Goal: Check status: Check status

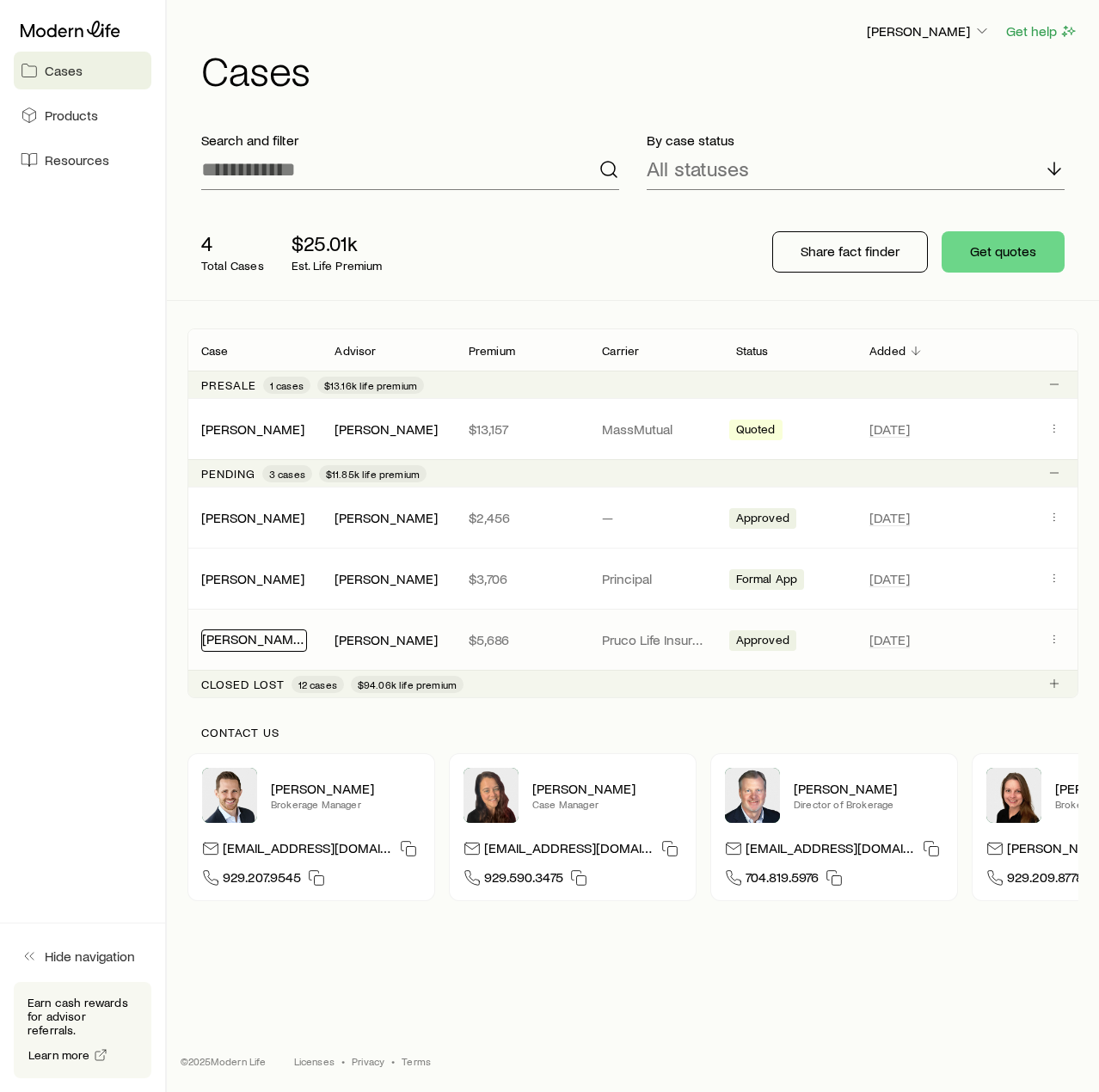
click at [261, 643] on link "[PERSON_NAME]" at bounding box center [254, 638] width 103 height 17
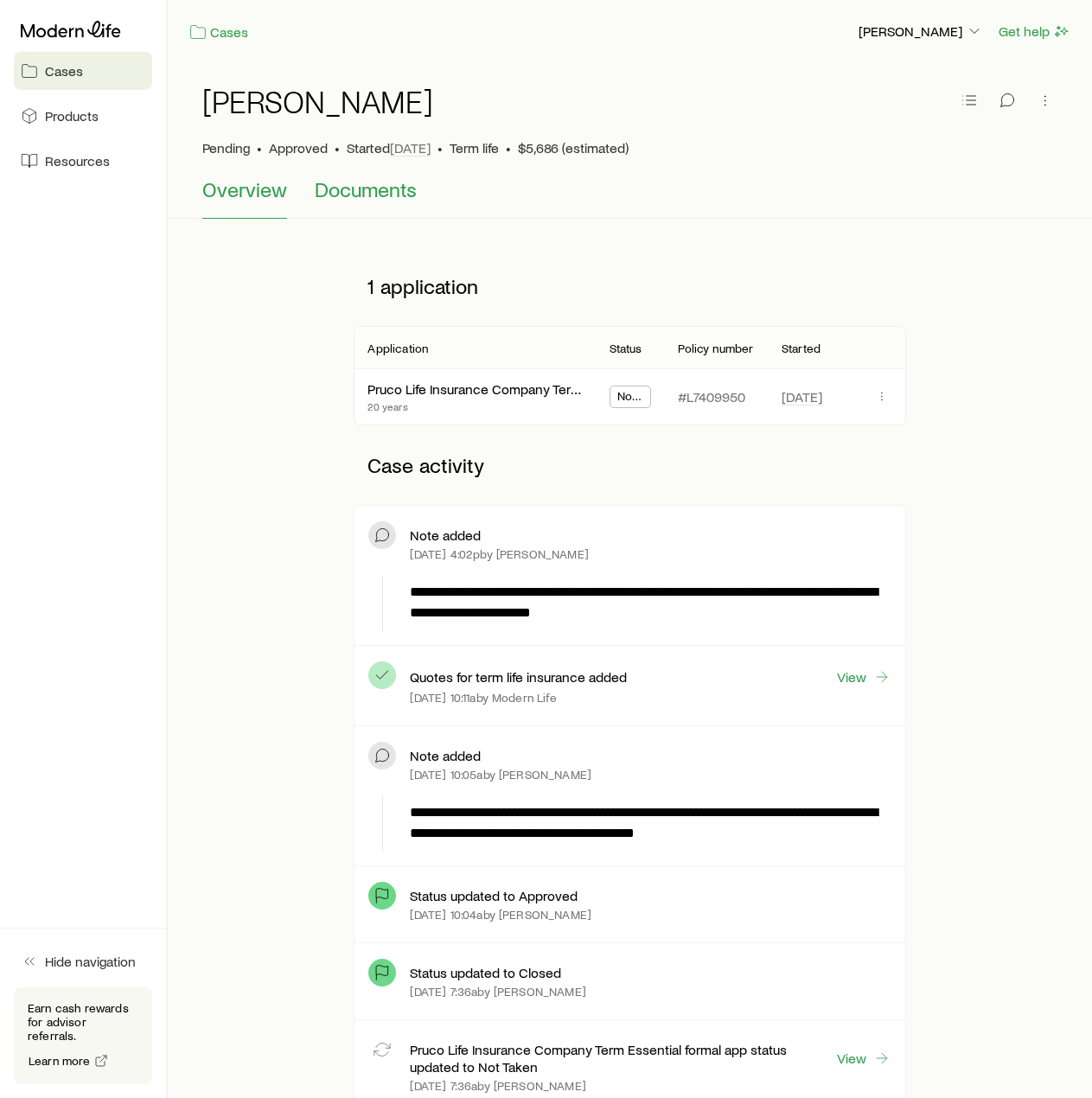
click at [349, 199] on span "Documents" at bounding box center [366, 189] width 102 height 25
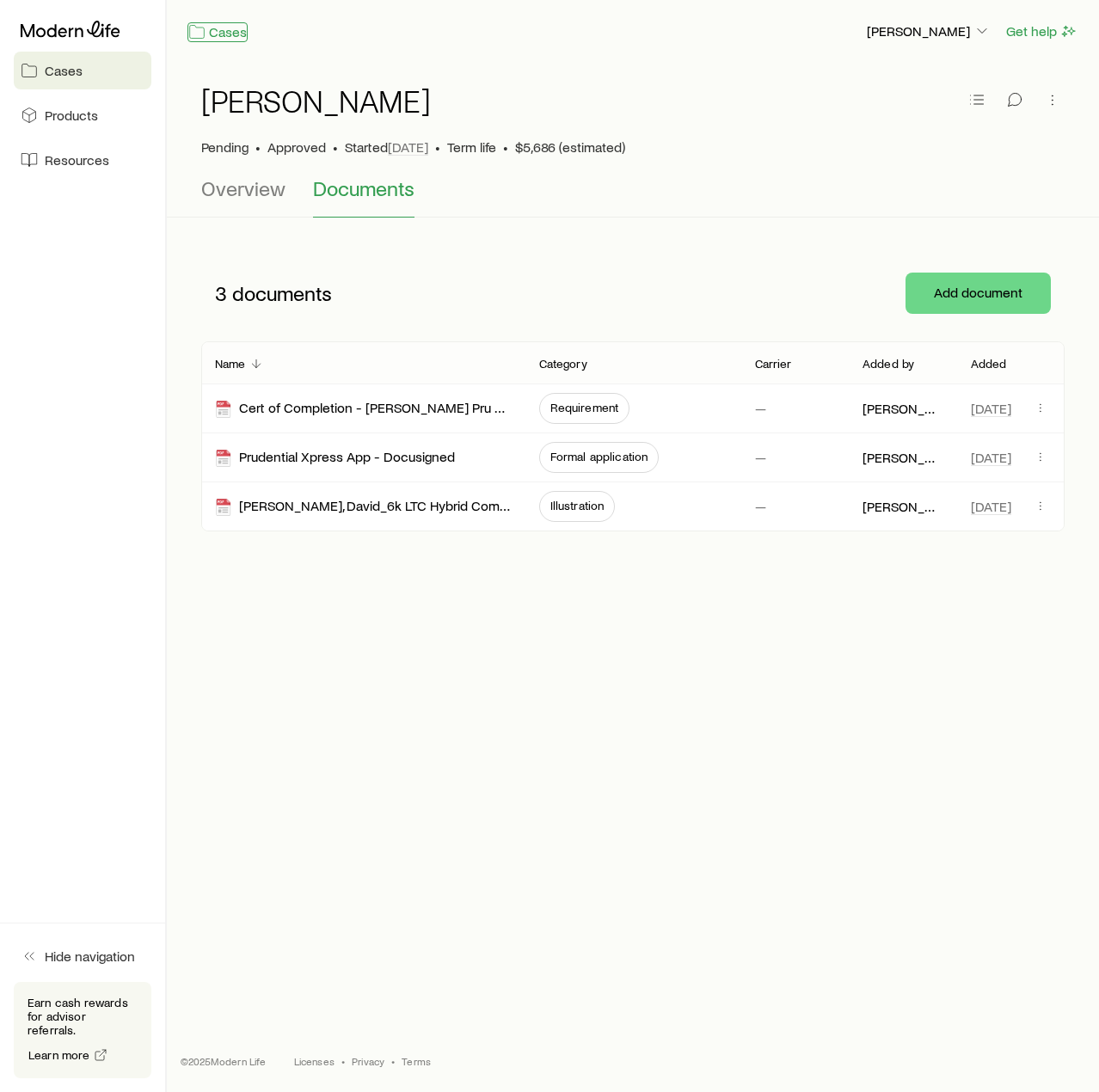
click at [233, 34] on link "Cases" at bounding box center [217, 32] width 60 height 20
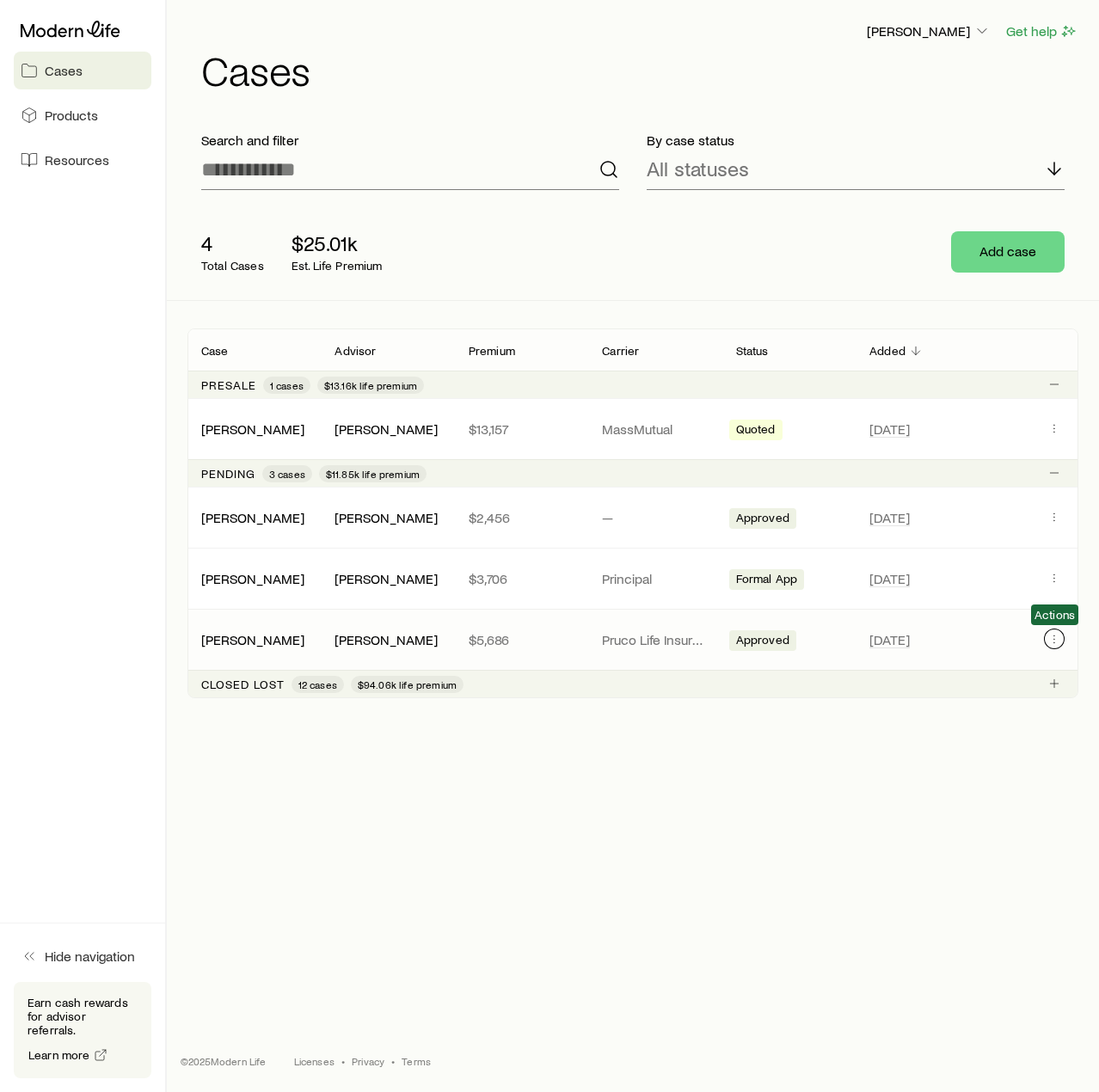
click at [1055, 637] on icon "Client cases" at bounding box center [1055, 639] width 14 height 14
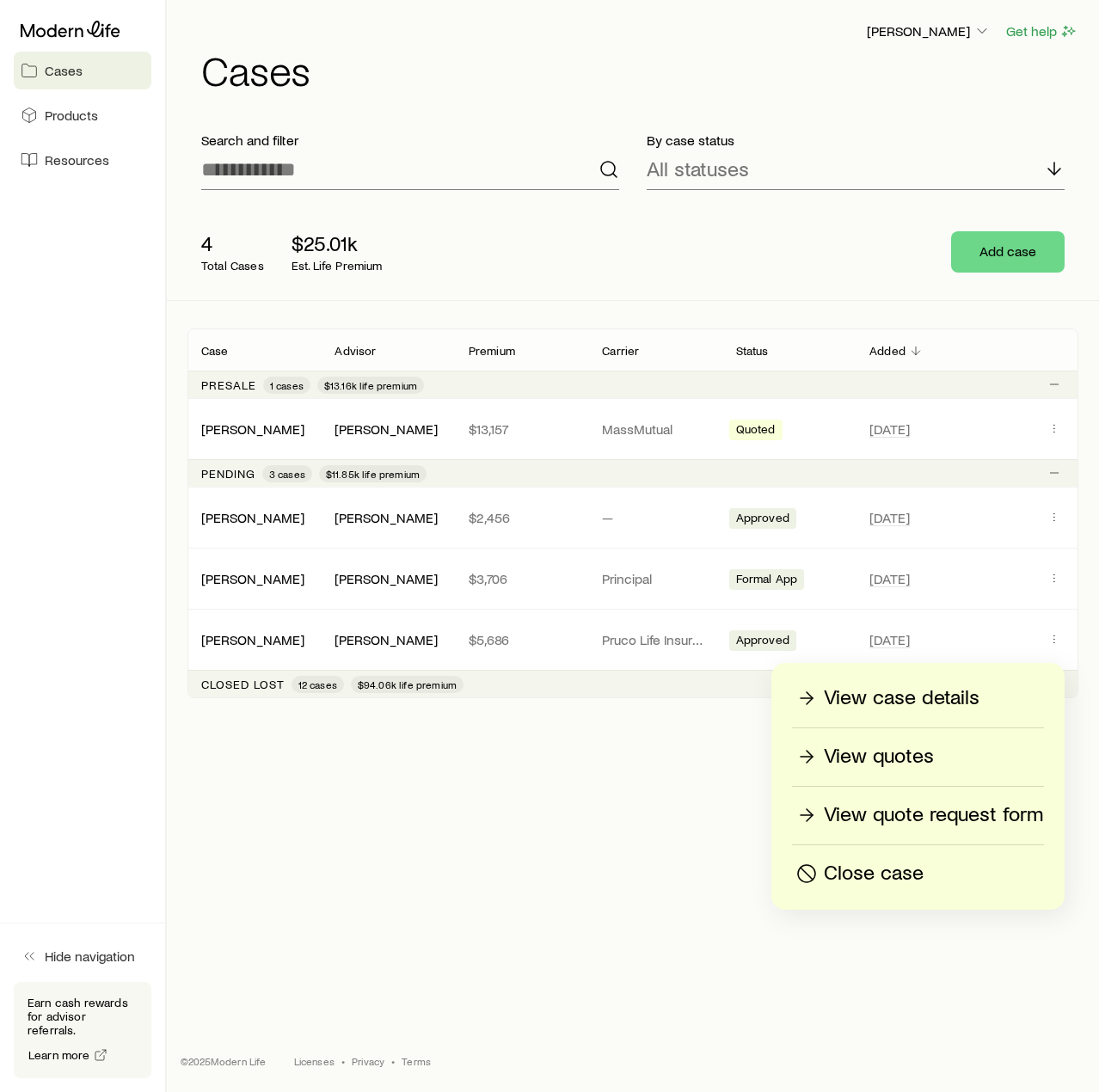
click at [905, 753] on p "View quotes" at bounding box center [879, 757] width 110 height 28
